Goal: Use online tool/utility: Utilize a website feature to perform a specific function

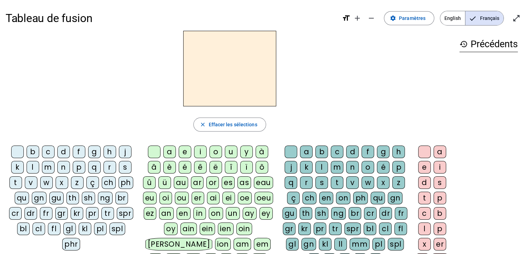
click at [48, 164] on div "m" at bounding box center [48, 167] width 13 height 13
click at [168, 148] on div "a" at bounding box center [169, 152] width 13 height 13
click at [17, 182] on div "t" at bounding box center [15, 182] width 13 height 13
click at [35, 168] on div "l" at bounding box center [33, 167] width 13 height 13
click at [11, 184] on div "t" at bounding box center [15, 182] width 13 height 13
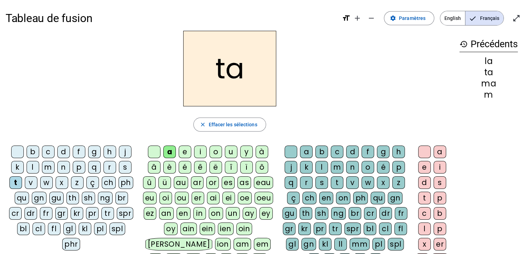
click at [32, 167] on div "l" at bounding box center [33, 167] width 13 height 13
click at [127, 166] on div "s" at bounding box center [125, 167] width 13 height 13
click at [322, 163] on div "l" at bounding box center [322, 167] width 13 height 13
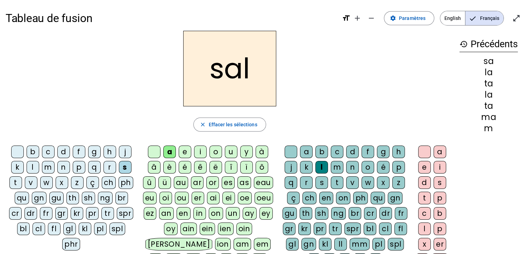
click at [32, 153] on div "b" at bounding box center [33, 152] width 13 height 13
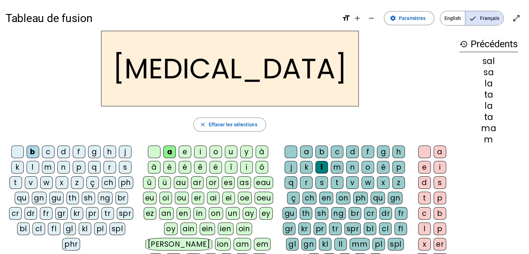
click at [47, 167] on div "m" at bounding box center [48, 167] width 13 height 13
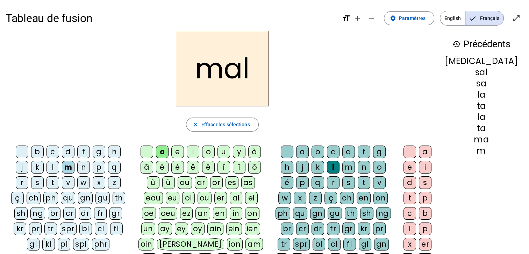
click at [199, 148] on div "i" at bounding box center [193, 152] width 13 height 13
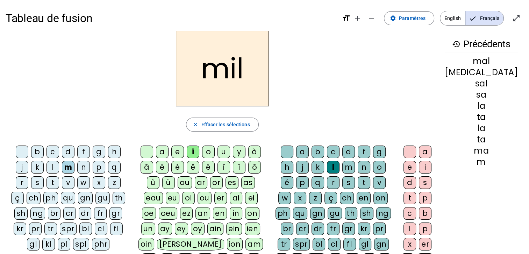
click at [44, 176] on div "s" at bounding box center [37, 182] width 13 height 13
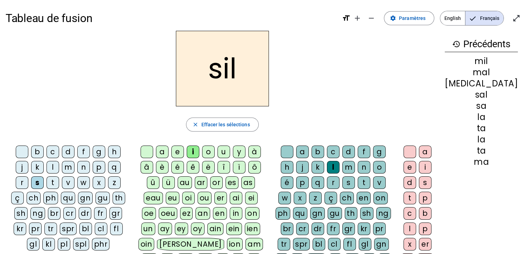
click at [291, 153] on div at bounding box center [287, 152] width 13 height 13
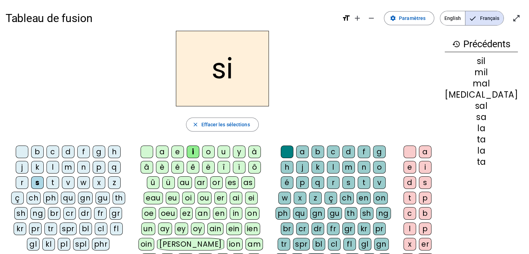
click at [184, 151] on div "e" at bounding box center [177, 152] width 13 height 13
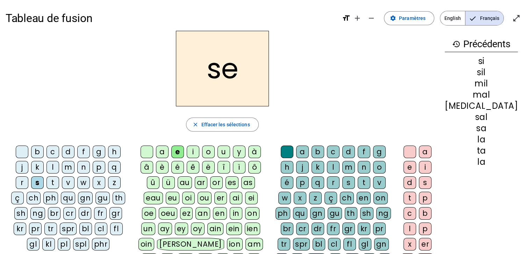
click at [230, 151] on div "u" at bounding box center [224, 152] width 13 height 13
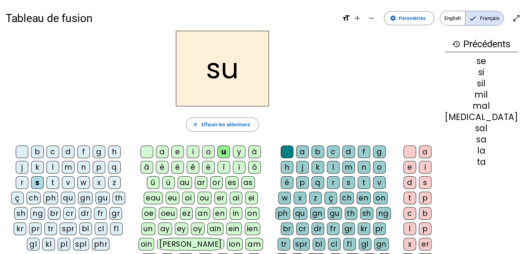
click at [327, 180] on div "r" at bounding box center [333, 182] width 13 height 13
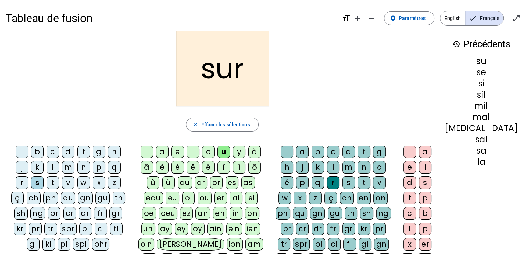
click at [62, 168] on div "m" at bounding box center [68, 167] width 13 height 13
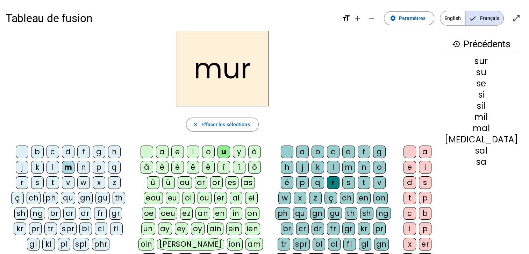
click at [62, 154] on div "d" at bounding box center [68, 152] width 13 height 13
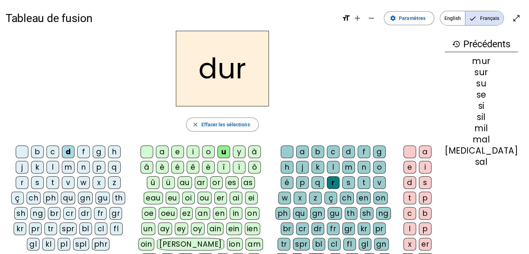
click at [292, 149] on div at bounding box center [287, 152] width 13 height 13
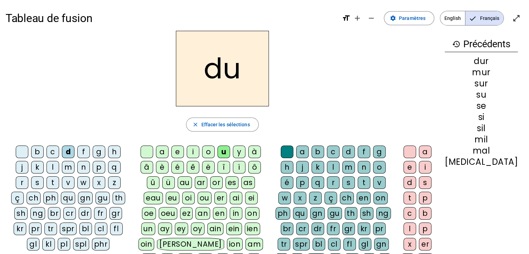
click at [182, 149] on div "e" at bounding box center [177, 152] width 13 height 13
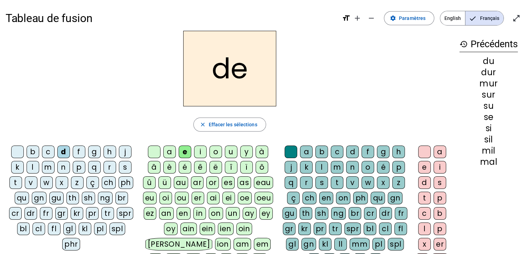
click at [232, 150] on div "u" at bounding box center [231, 152] width 13 height 13
click at [33, 150] on div "b" at bounding box center [33, 152] width 13 height 13
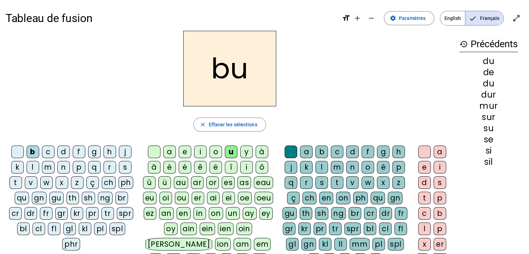
click at [33, 179] on div "v" at bounding box center [31, 182] width 13 height 13
click at [15, 183] on div "t" at bounding box center [15, 182] width 13 height 13
click at [185, 150] on div "e" at bounding box center [185, 152] width 13 height 13
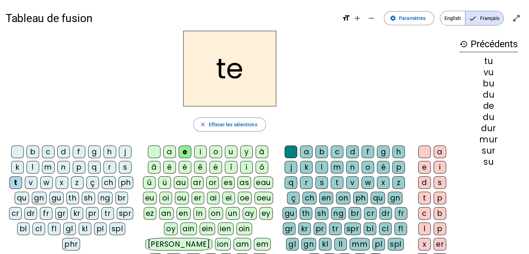
click at [34, 168] on div "l" at bounding box center [33, 167] width 13 height 13
